Goal: Navigation & Orientation: Find specific page/section

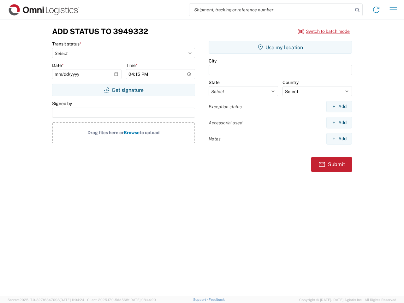
click at [271, 10] on input "search" at bounding box center [271, 10] width 164 height 12
click at [357, 10] on icon at bounding box center [357, 10] width 9 height 9
click at [376, 10] on icon at bounding box center [376, 10] width 10 height 10
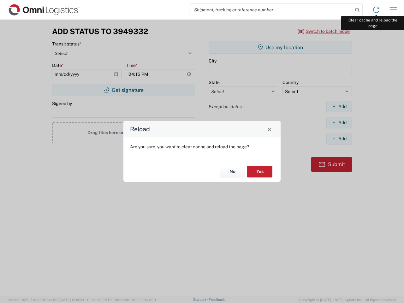
click at [393, 10] on div "Reload Are you sure, you want to clear cache and reload the page? No Yes" at bounding box center [202, 151] width 404 height 303
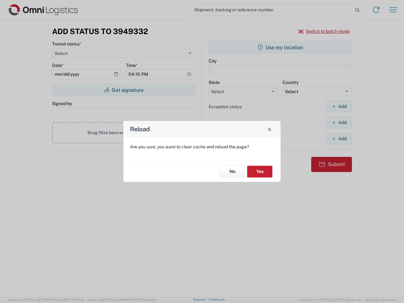
click at [324, 31] on div "Reload Are you sure, you want to clear cache and reload the page? No Yes" at bounding box center [202, 151] width 404 height 303
click at [123, 90] on div "Reload Are you sure, you want to clear cache and reload the page? No Yes" at bounding box center [202, 151] width 404 height 303
click at [280, 47] on div "Reload Are you sure, you want to clear cache and reload the page? No Yes" at bounding box center [202, 151] width 404 height 303
click at [339, 106] on div "Reload Are you sure, you want to clear cache and reload the page? No Yes" at bounding box center [202, 151] width 404 height 303
click at [339, 123] on div "Reload Are you sure, you want to clear cache and reload the page? No Yes" at bounding box center [202, 151] width 404 height 303
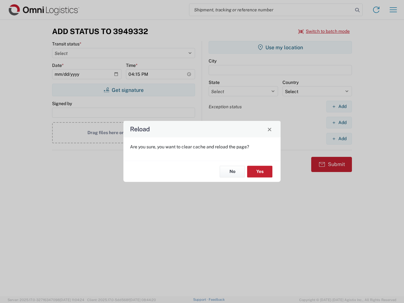
click at [339, 139] on div "Reload Are you sure, you want to clear cache and reload the page? No Yes" at bounding box center [202, 151] width 404 height 303
